Goal: Find specific page/section: Find specific page/section

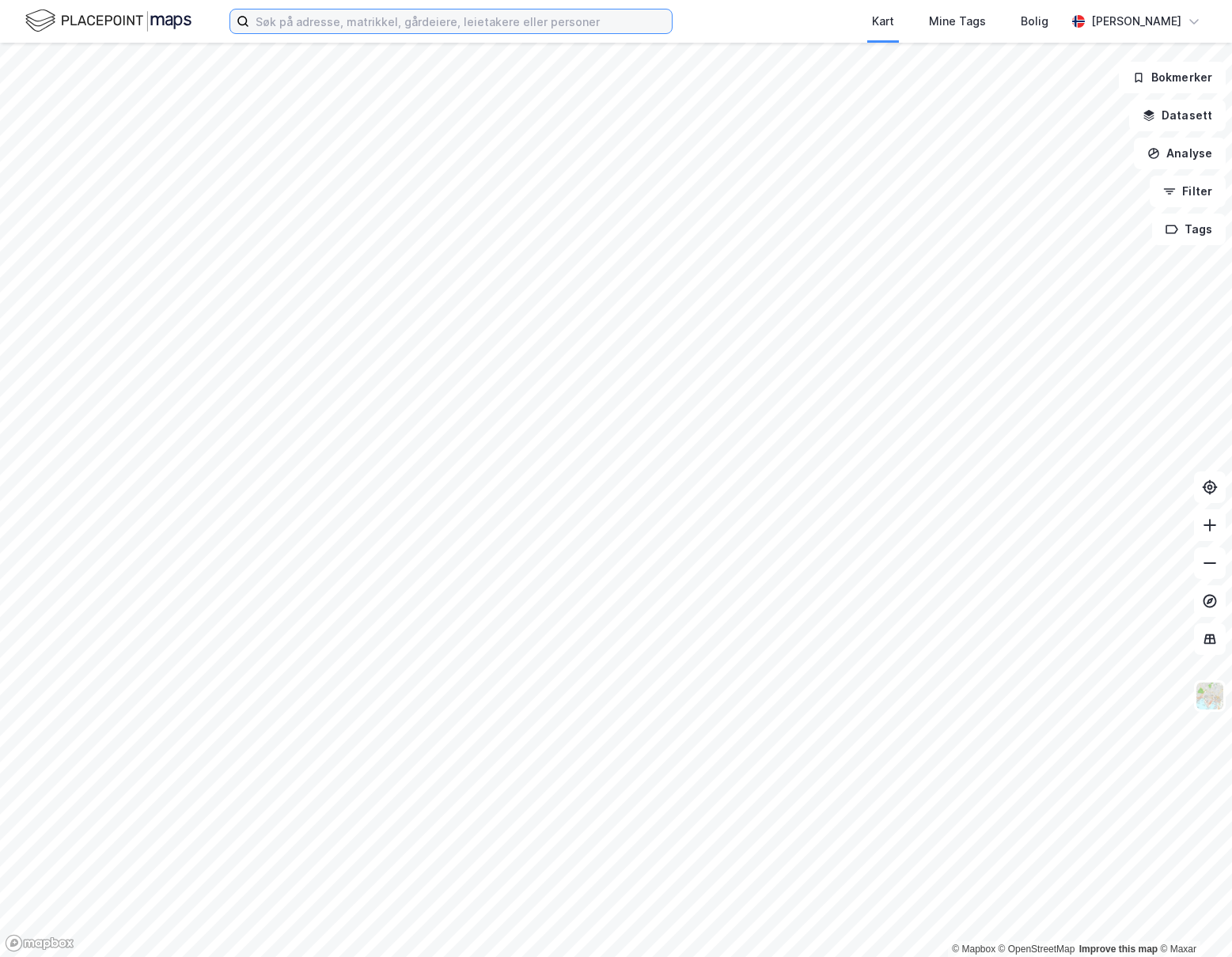
click at [490, 17] on input at bounding box center [460, 22] width 422 height 24
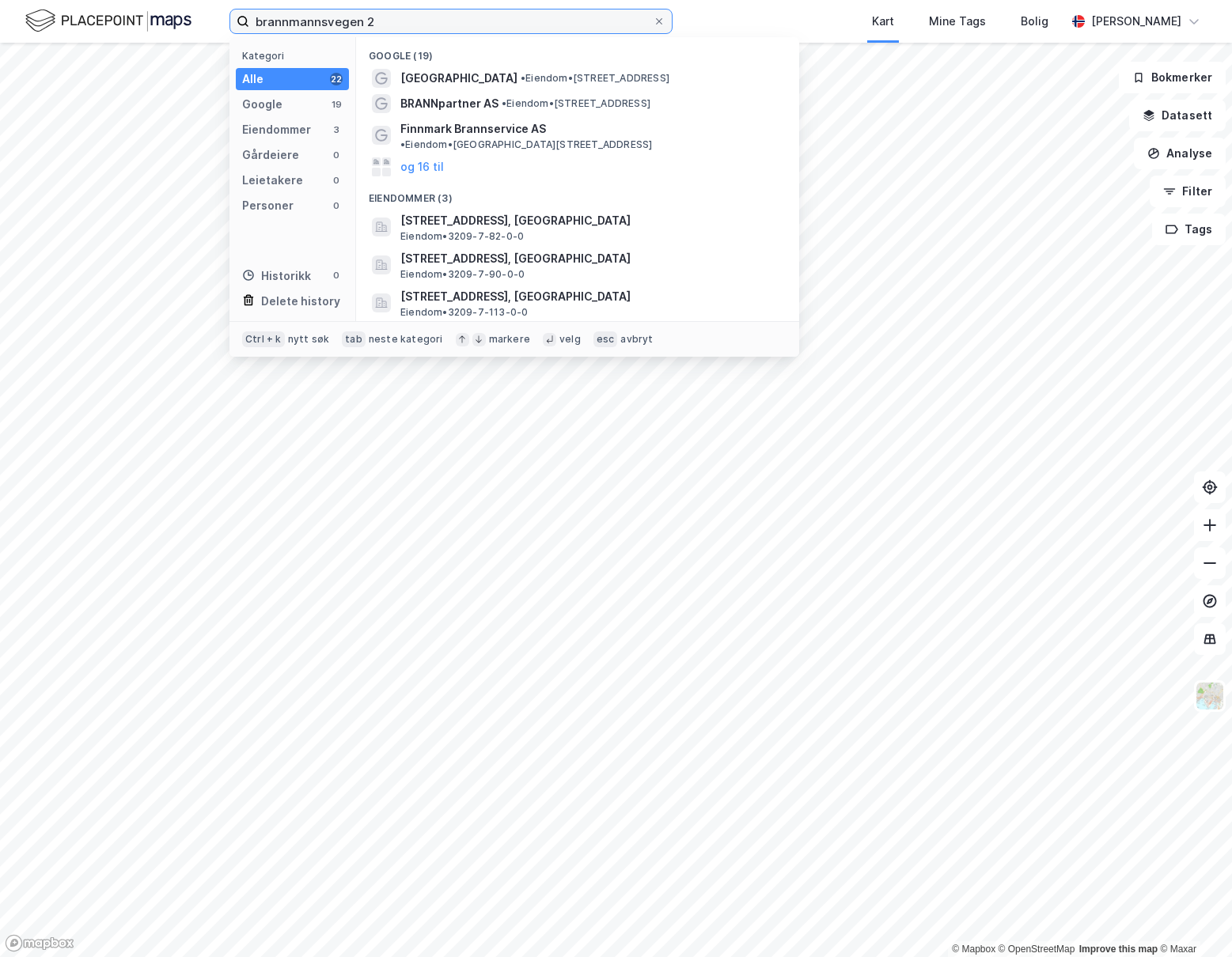
type input "brannmannsvegen 2"
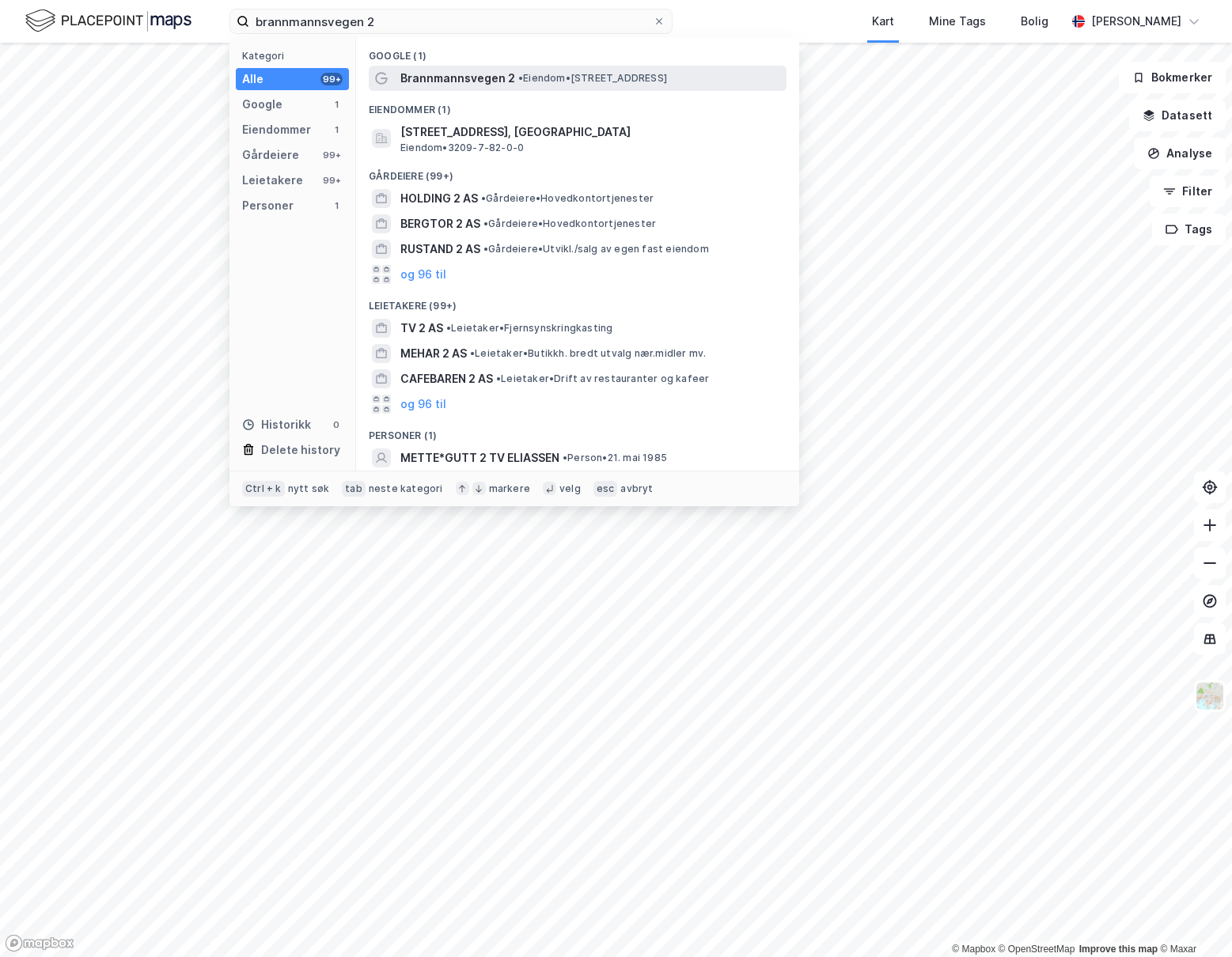
click at [525, 83] on span "• Eiendom • [STREET_ADDRESS]" at bounding box center [592, 78] width 149 height 13
